Goal: Navigation & Orientation: Locate item on page

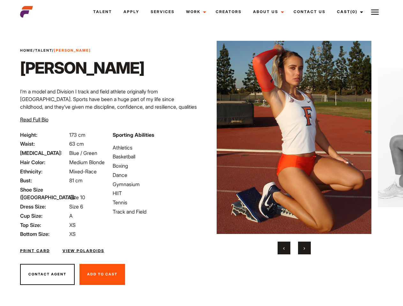
click at [349, 12] on link "Cast (0)" at bounding box center [349, 11] width 36 height 17
click at [375, 12] on img at bounding box center [375, 12] width 8 height 8
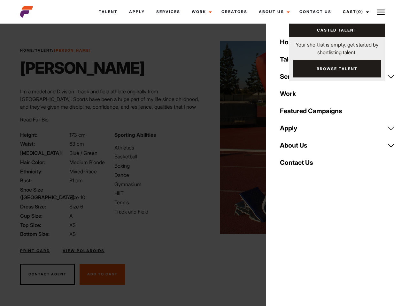
click at [294, 148] on img at bounding box center [297, 137] width 155 height 193
click at [201, 138] on div "Sporting Abilities Athletics Basketball Boxing Dance Gymnasium HIIT Tennis Trac…" at bounding box center [157, 184] width 94 height 107
click at [284, 248] on button "‹" at bounding box center [288, 248] width 13 height 13
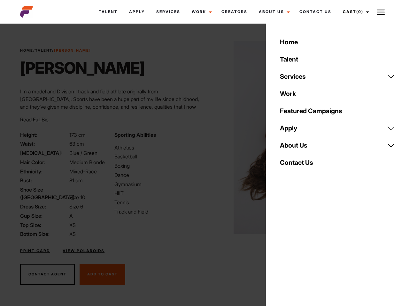
click at [305, 248] on div "Home Talent Services Talent Casting Photography Videography Creative Hair and M…" at bounding box center [337, 153] width 143 height 306
